Goal: Task Accomplishment & Management: Use online tool/utility

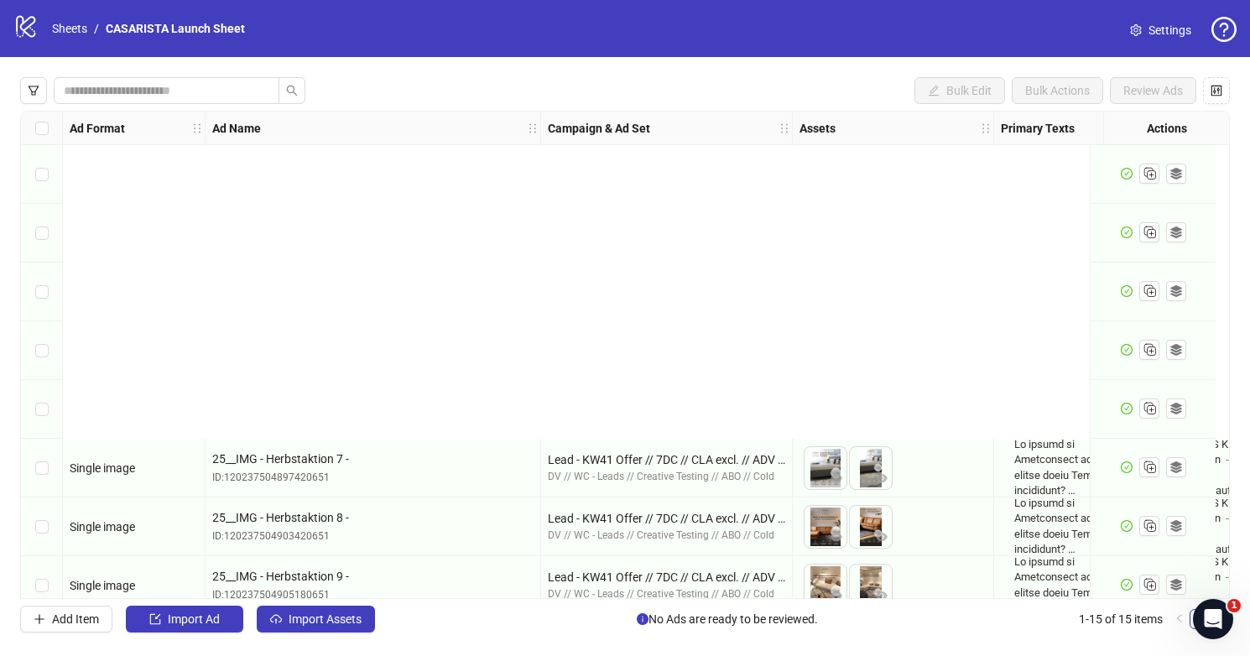
scroll to position [434, 0]
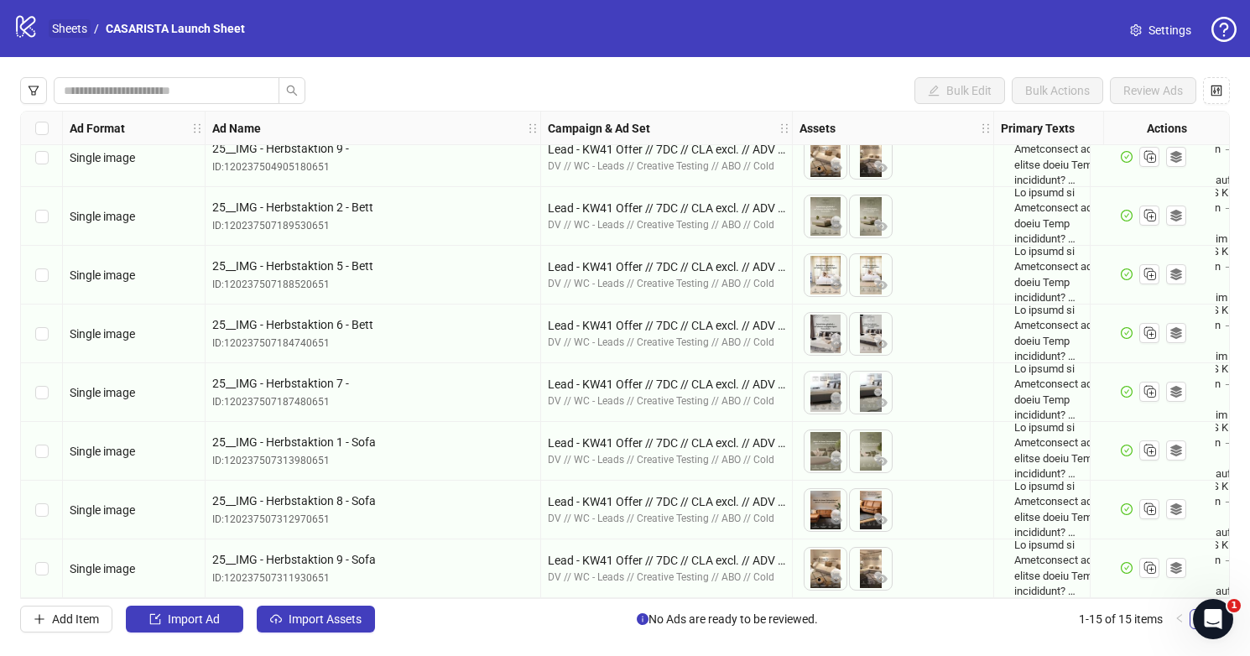
click at [67, 25] on link "Sheets" at bounding box center [70, 28] width 42 height 18
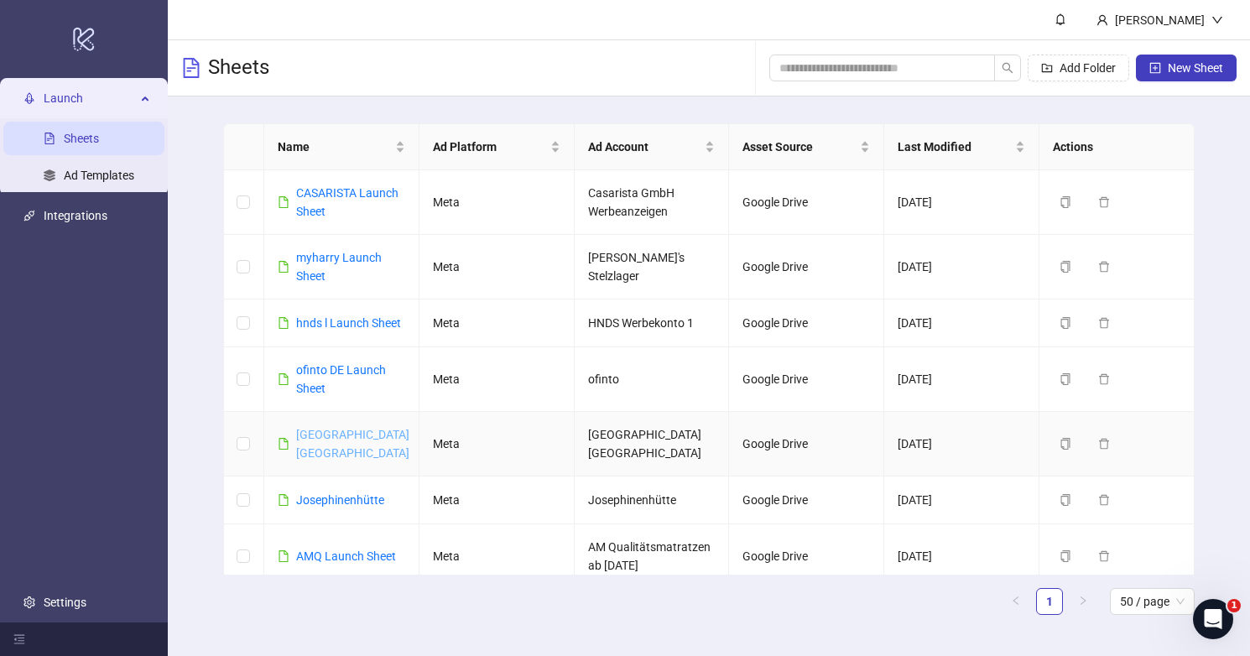
click at [366, 435] on link "[GEOGRAPHIC_DATA] [GEOGRAPHIC_DATA]" at bounding box center [352, 444] width 113 height 32
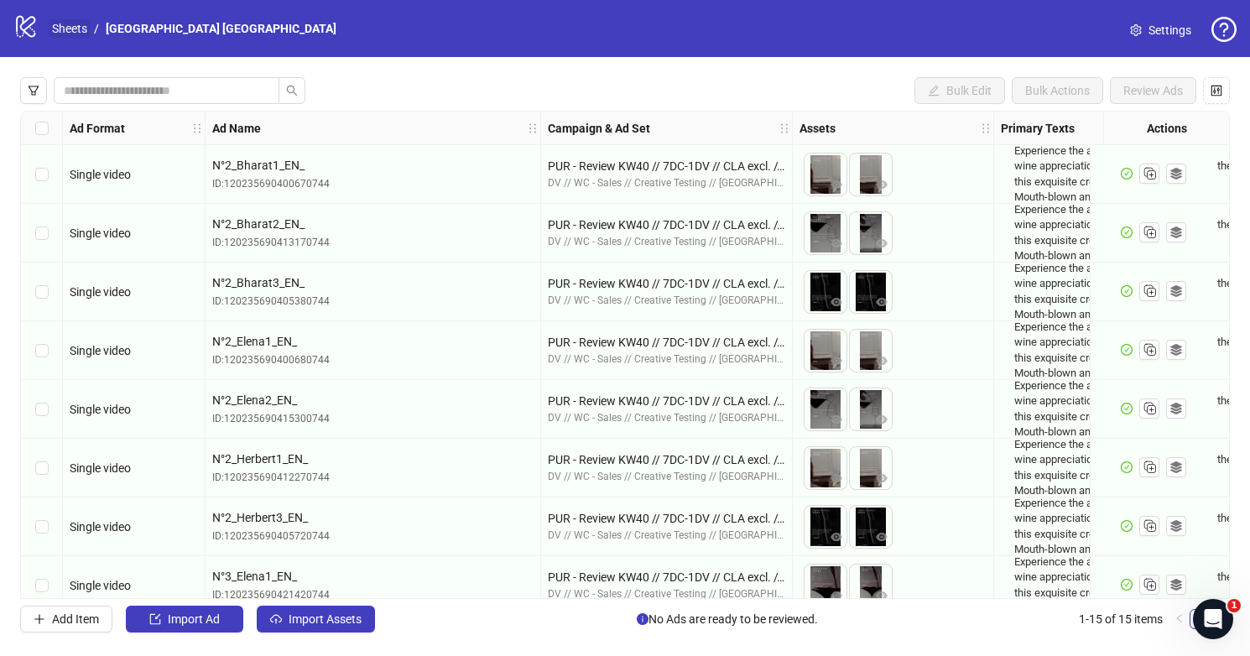
click at [74, 29] on link "Sheets" at bounding box center [70, 28] width 42 height 18
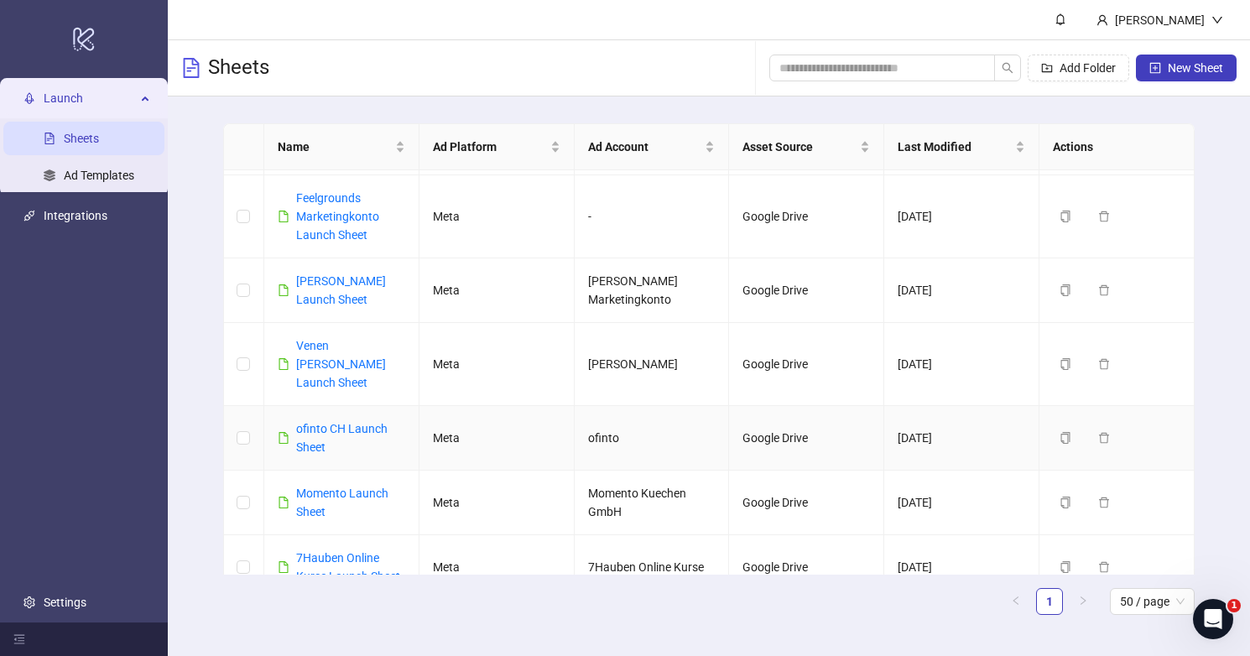
scroll to position [485, 0]
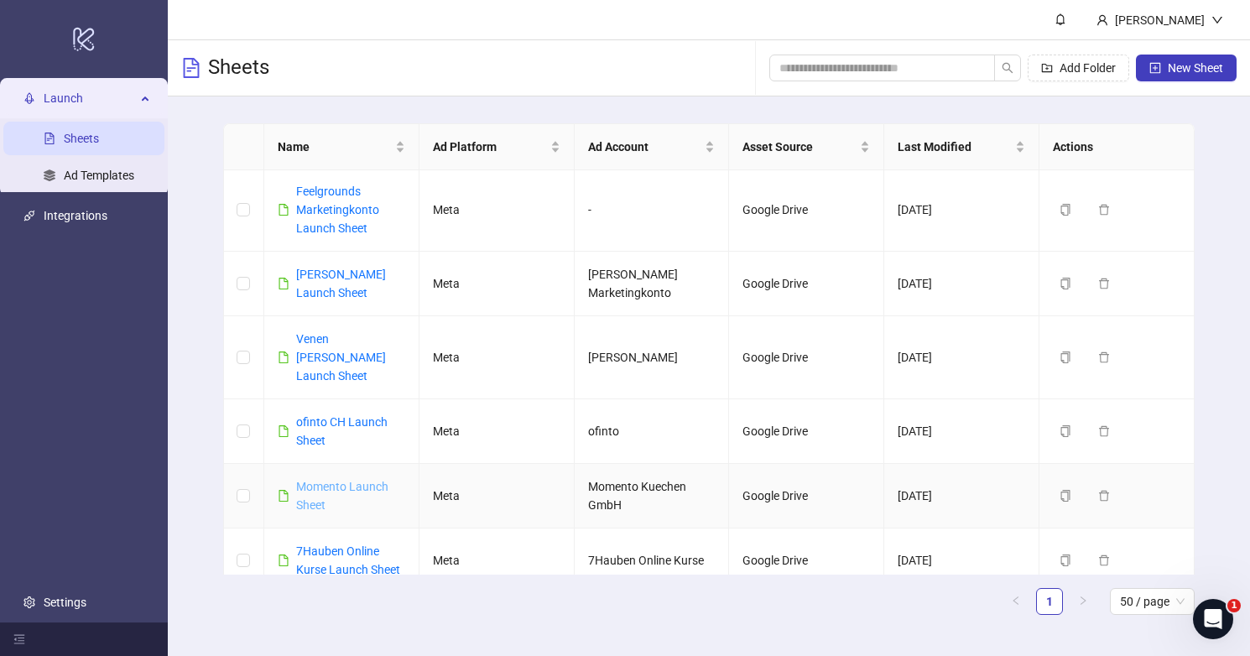
click at [373, 480] on link "Momento Launch Sheet" at bounding box center [342, 496] width 92 height 32
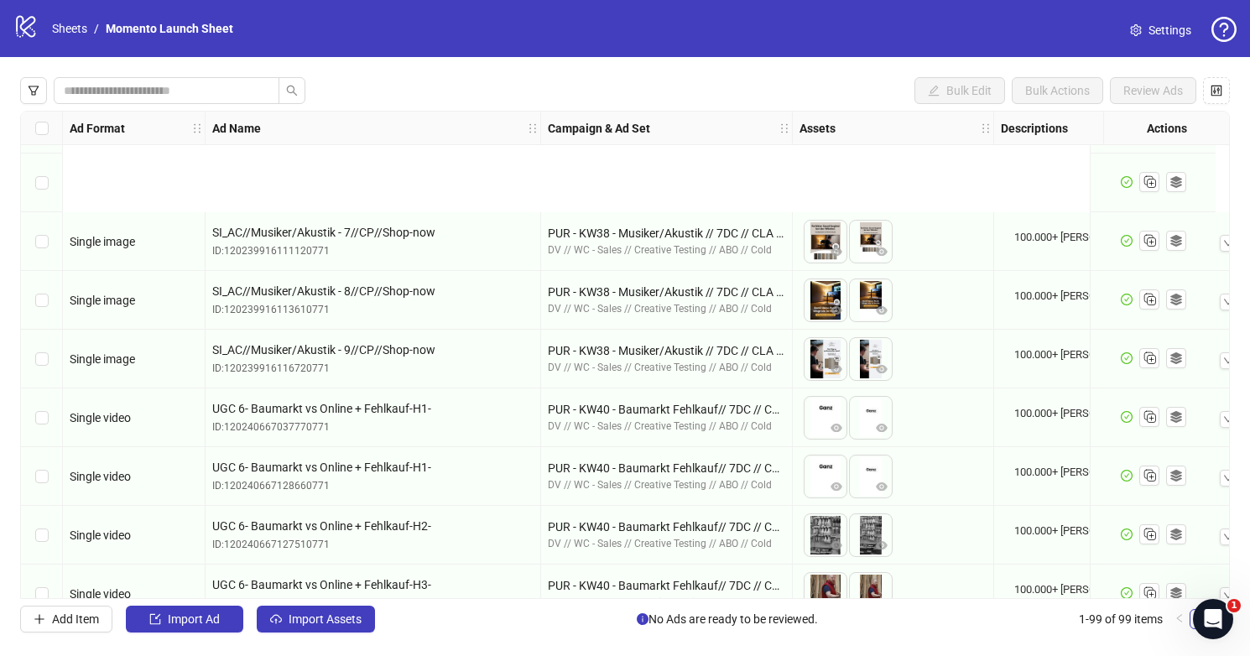
scroll to position [5366, 0]
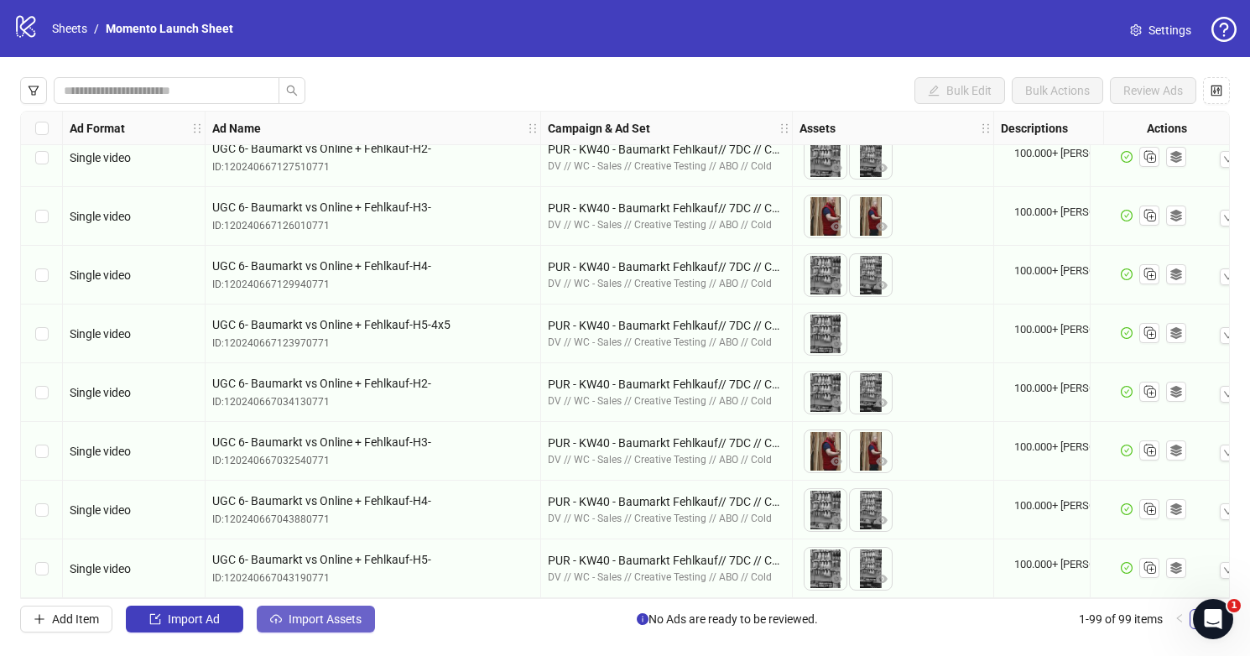
click at [345, 620] on span "Import Assets" at bounding box center [324, 618] width 73 height 13
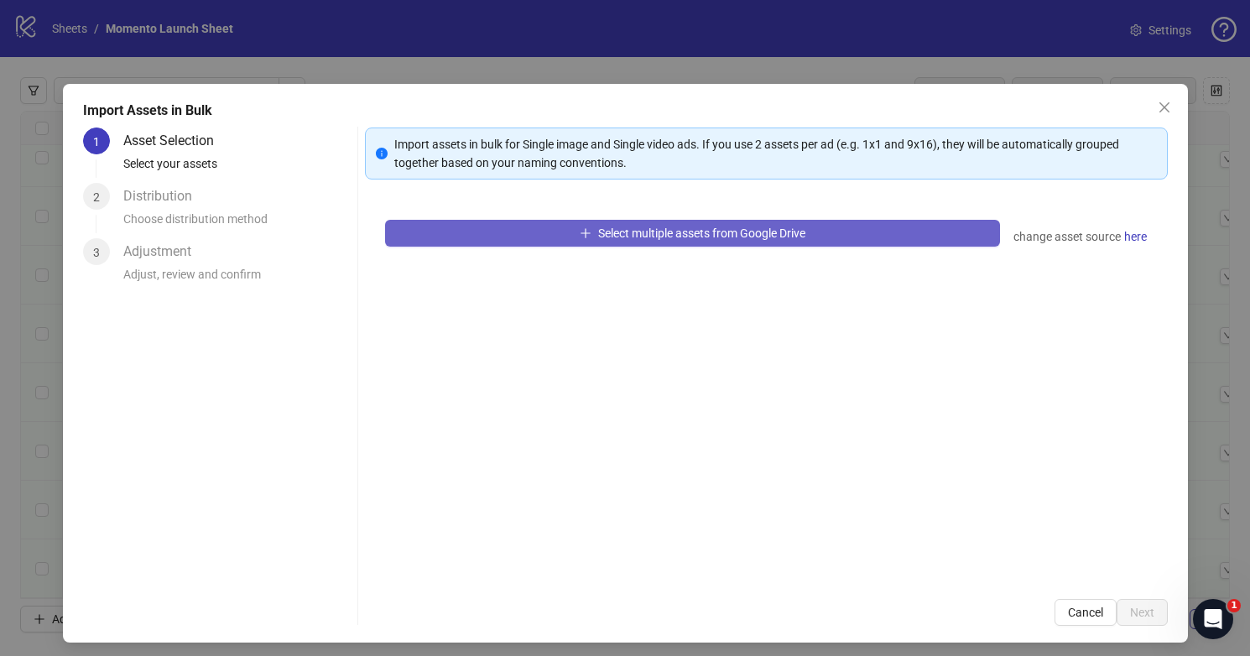
click at [919, 242] on button "Select multiple assets from Google Drive" at bounding box center [692, 233] width 615 height 27
